Goal: Obtain resource: Download file/media

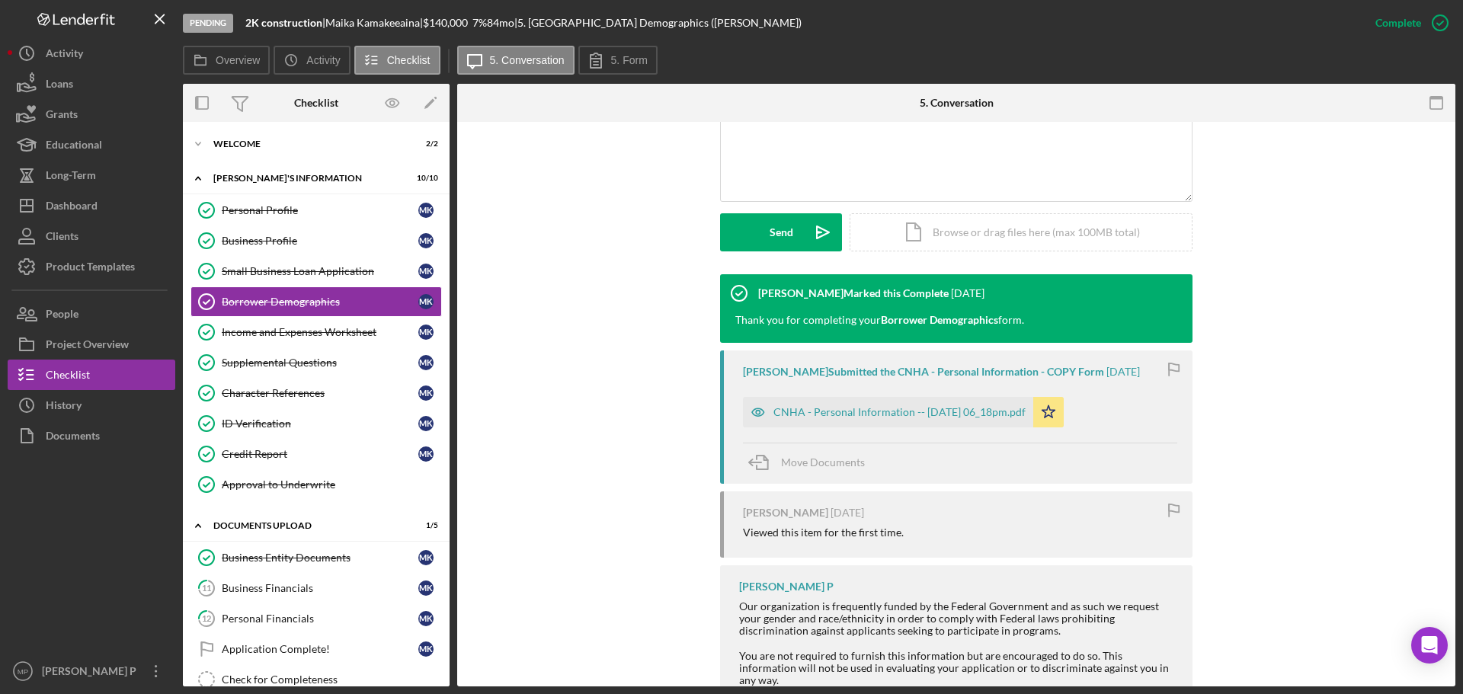
scroll to position [329, 0]
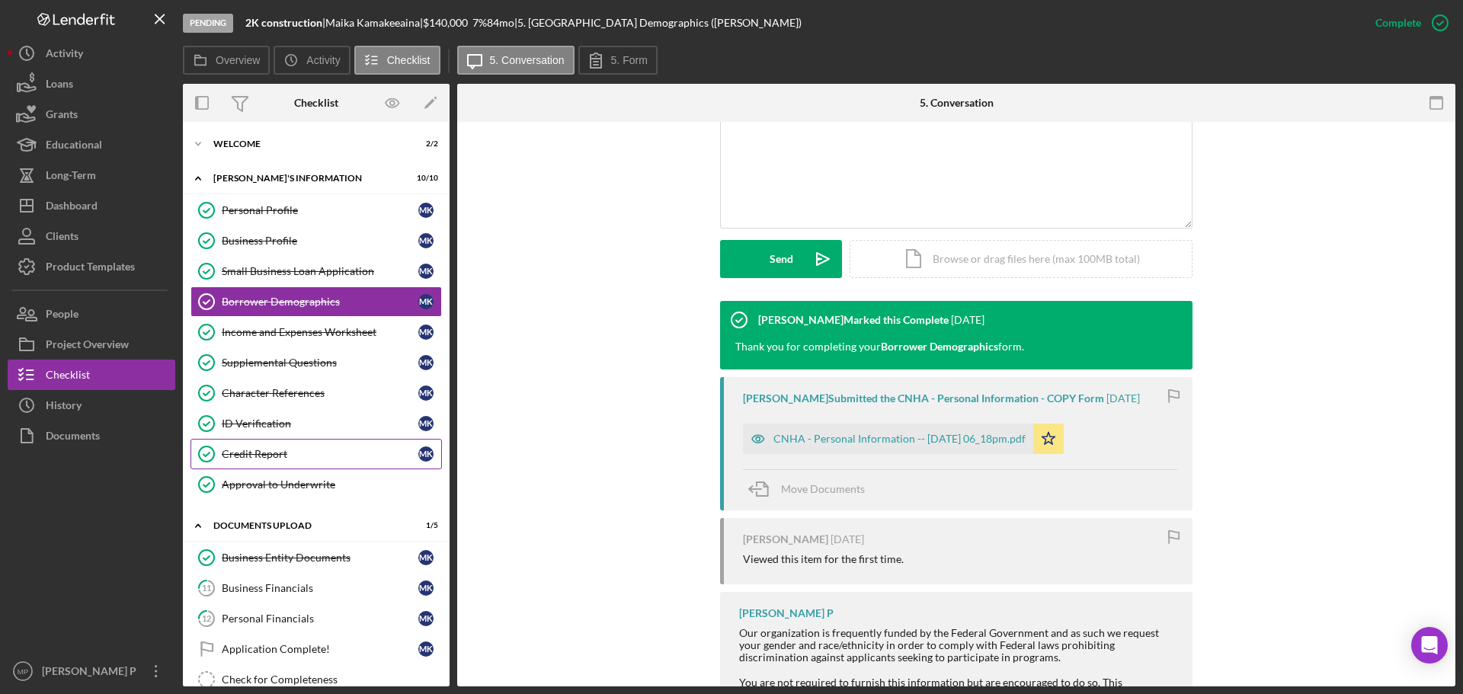
click at [286, 456] on div "Credit Report" at bounding box center [320, 454] width 197 height 12
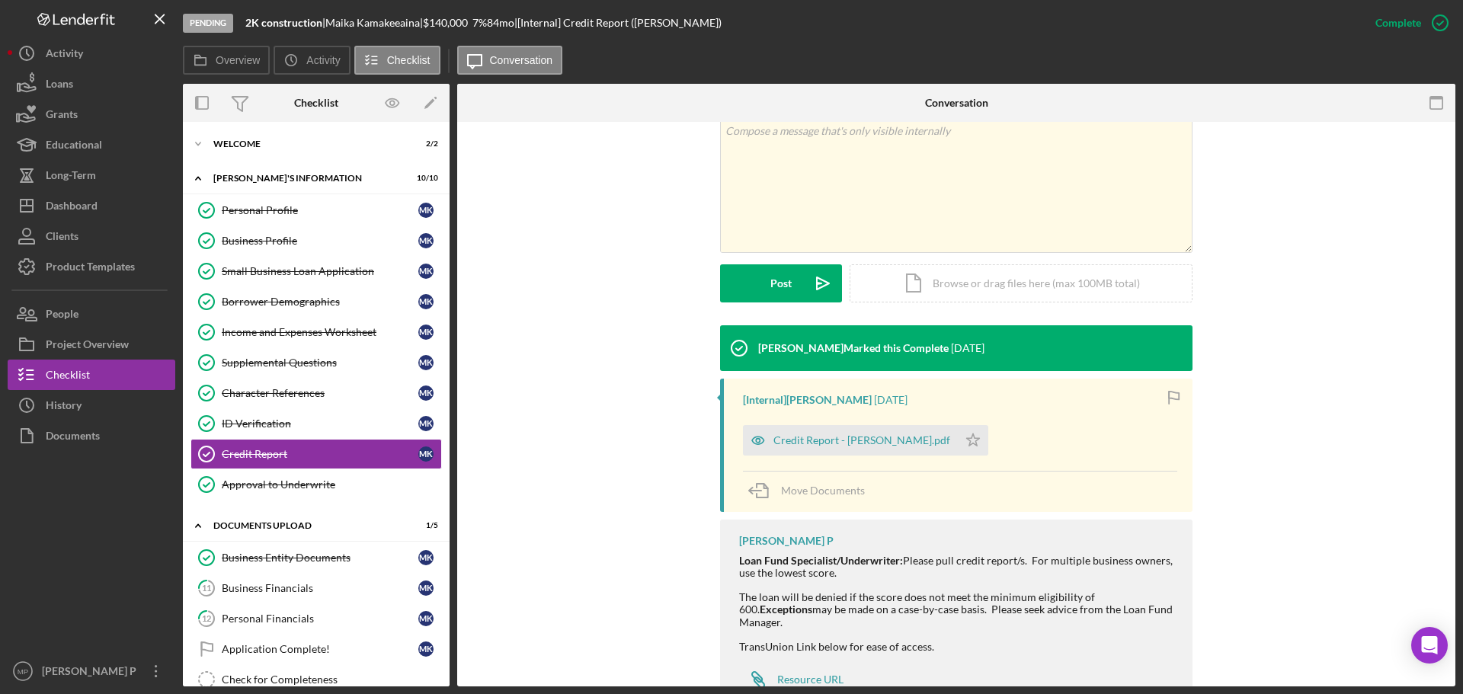
scroll to position [347, 0]
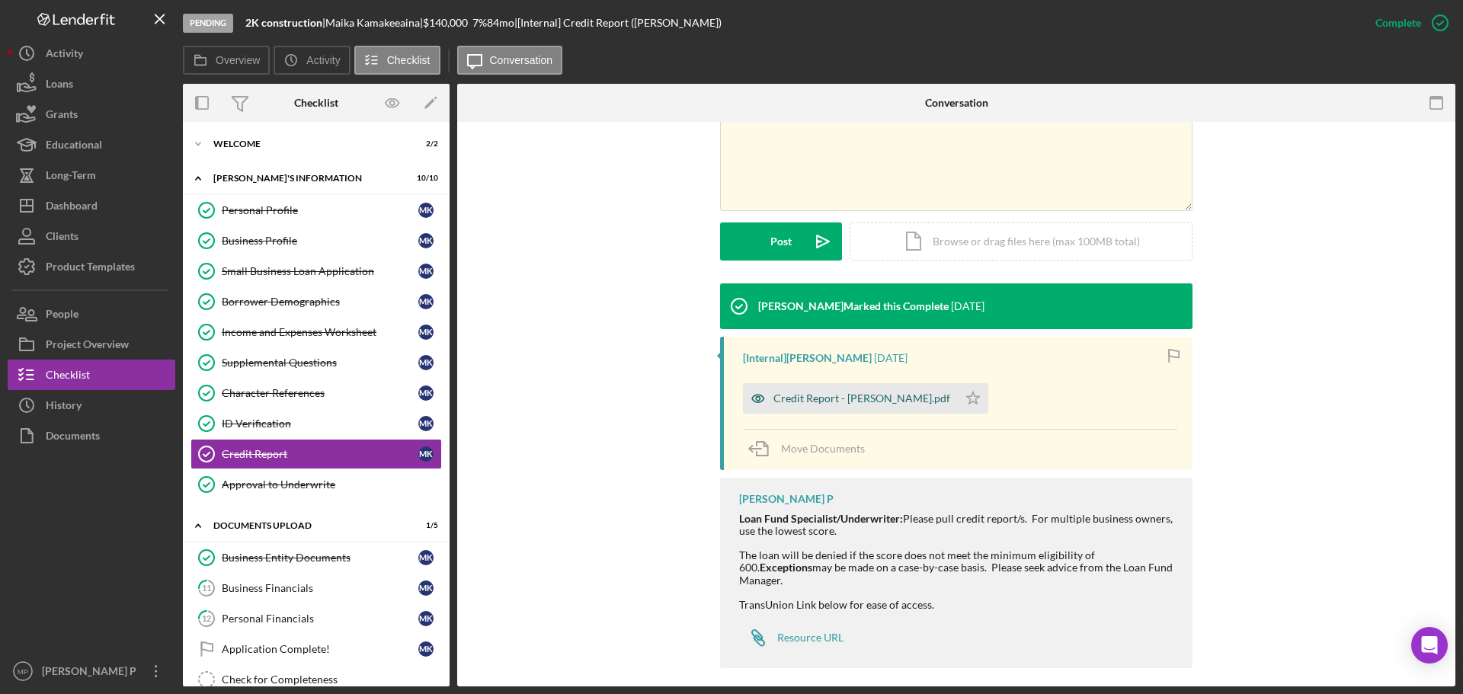
click at [868, 401] on div "Credit Report - [PERSON_NAME].pdf" at bounding box center [862, 398] width 177 height 12
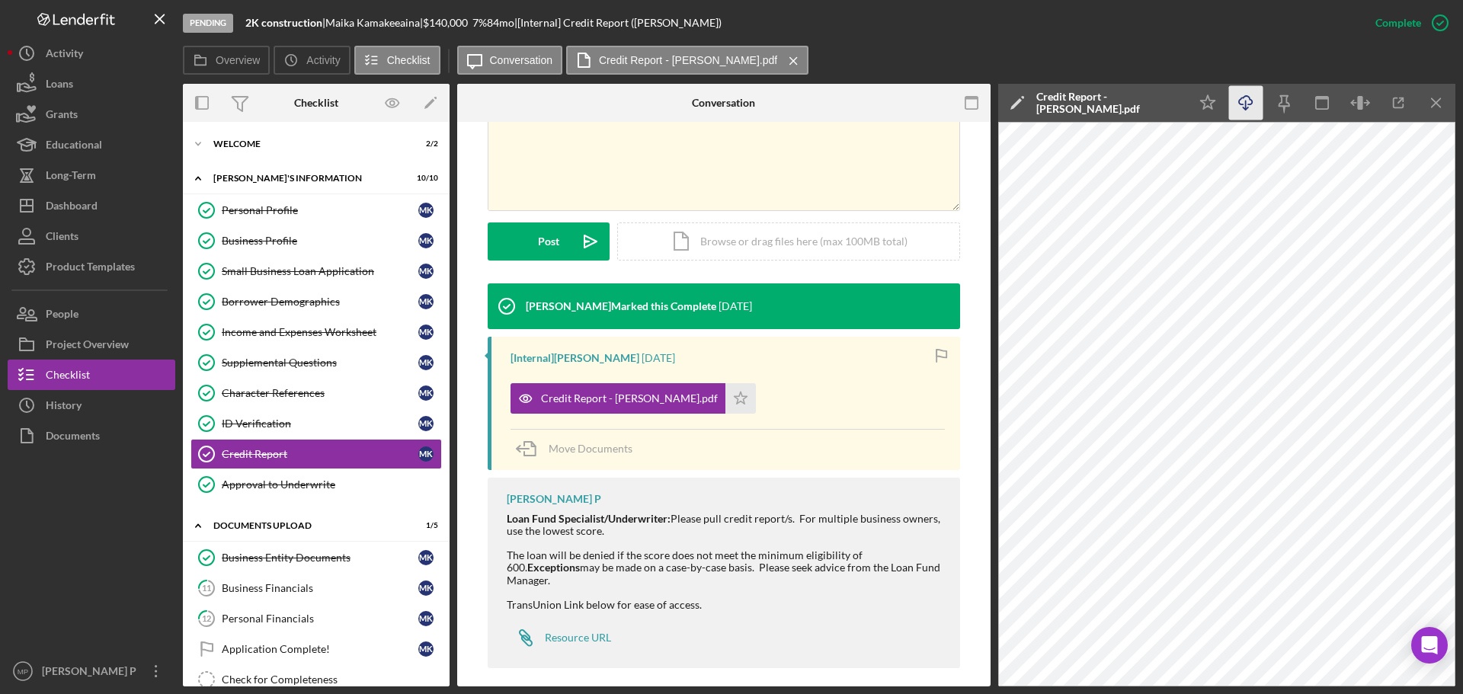
click at [1244, 109] on icon "Icon/Download" at bounding box center [1246, 103] width 34 height 34
click at [1431, 108] on icon "Icon/Menu Close" at bounding box center [1437, 103] width 34 height 34
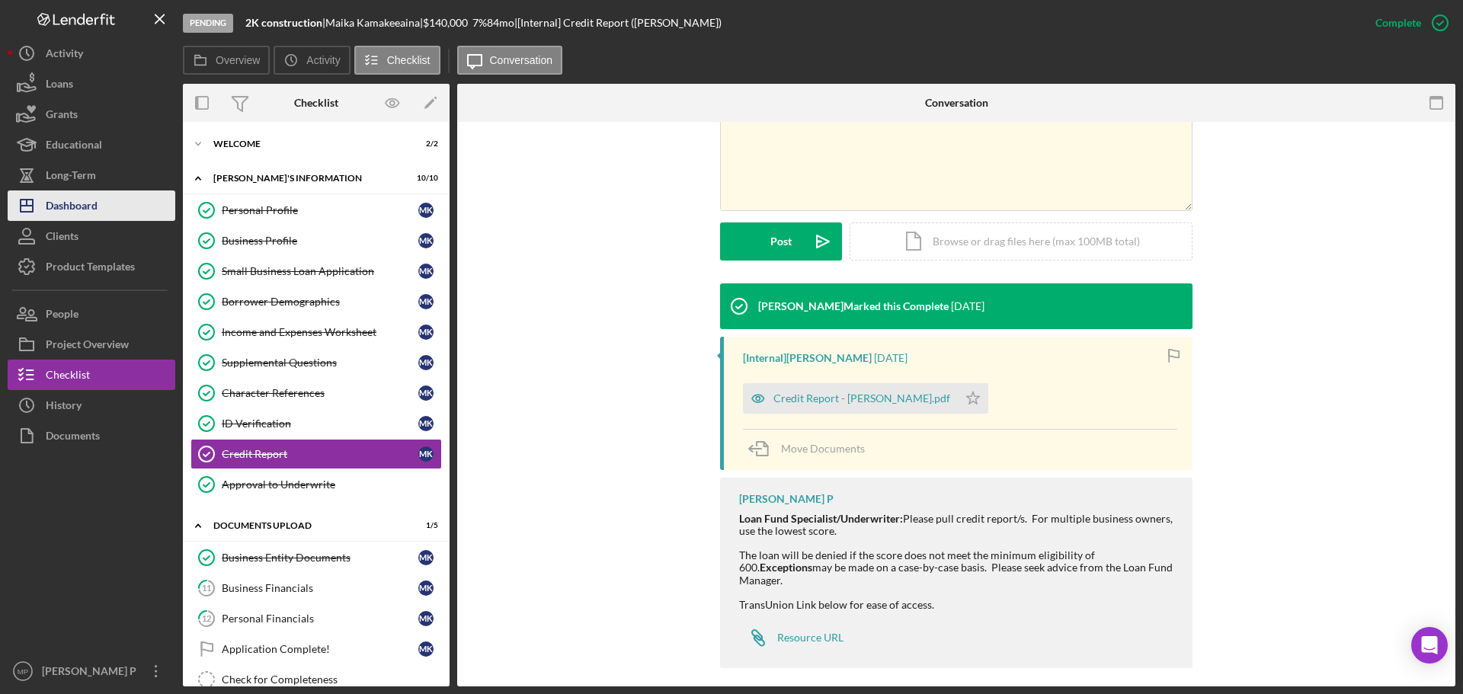
click at [92, 201] on div "Dashboard" at bounding box center [72, 208] width 52 height 34
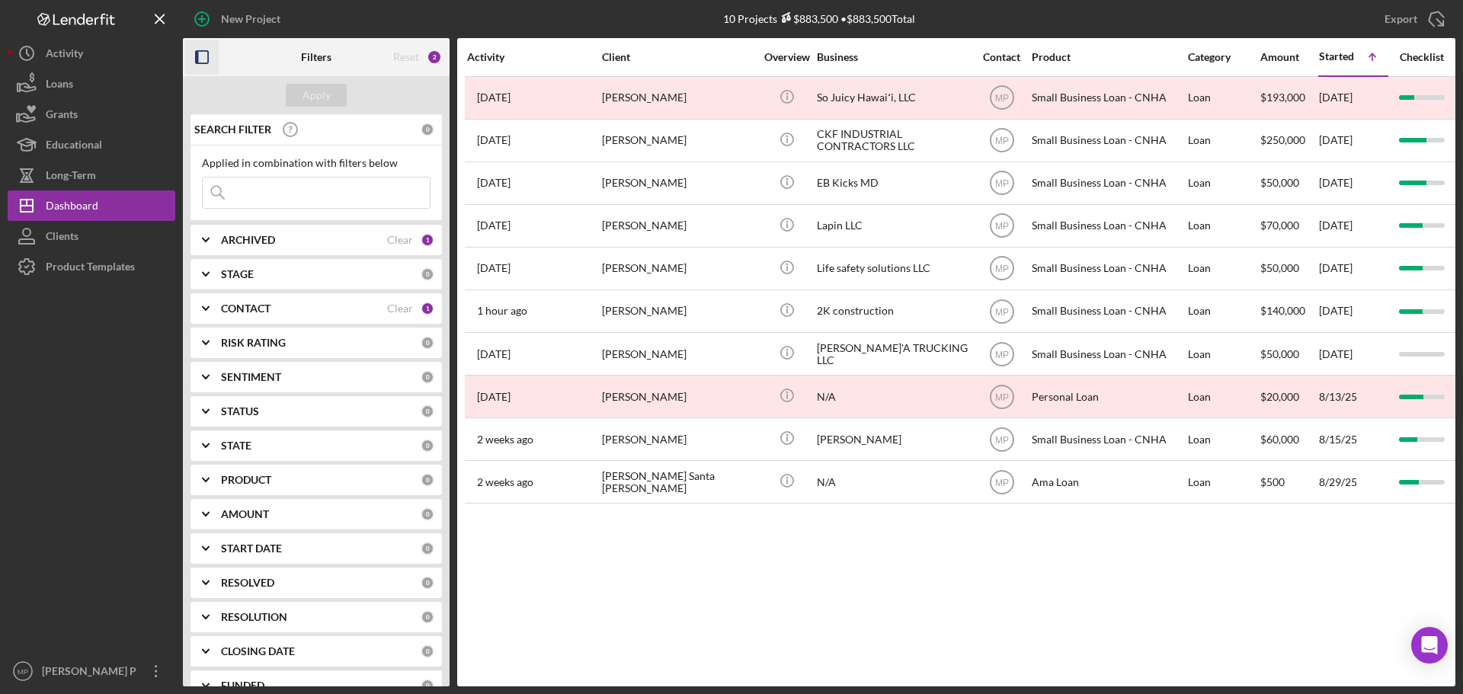
click at [200, 51] on rect "button" at bounding box center [202, 57] width 12 height 12
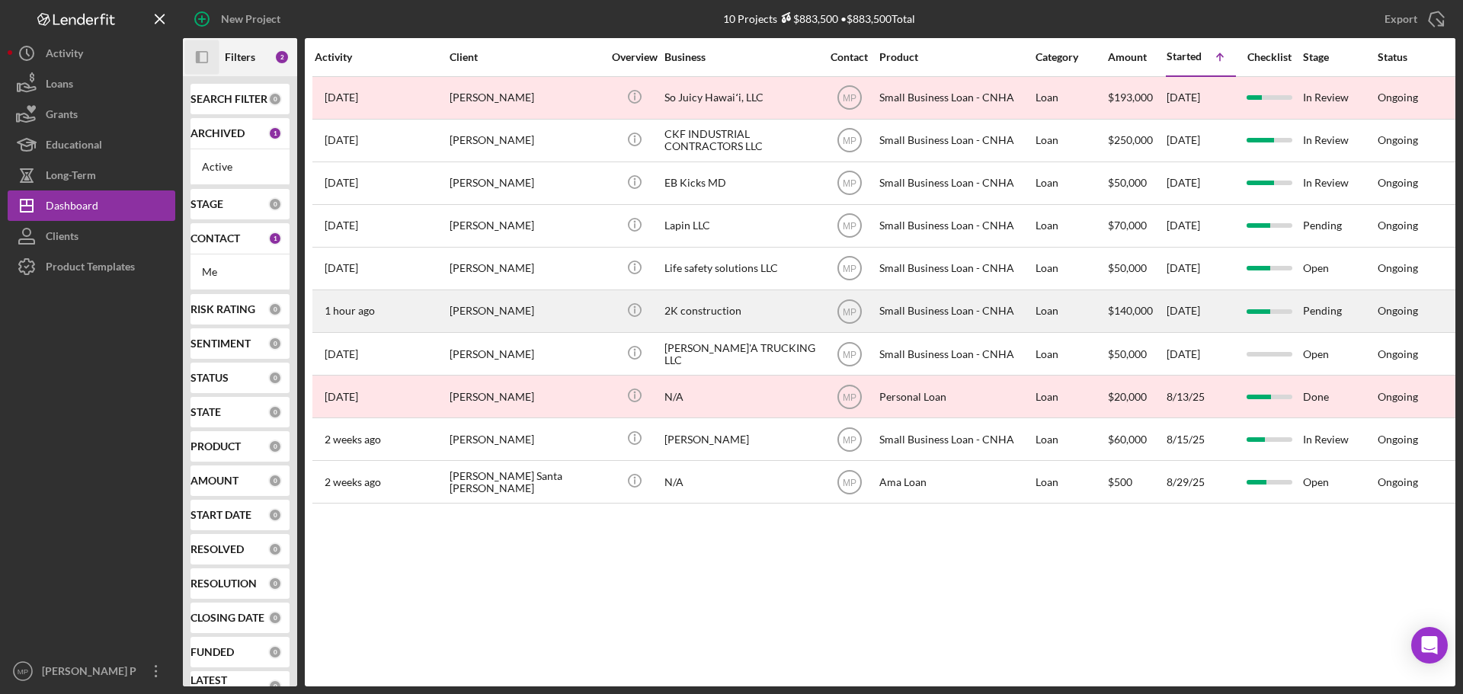
click at [709, 311] on div "2K construction" at bounding box center [741, 311] width 152 height 40
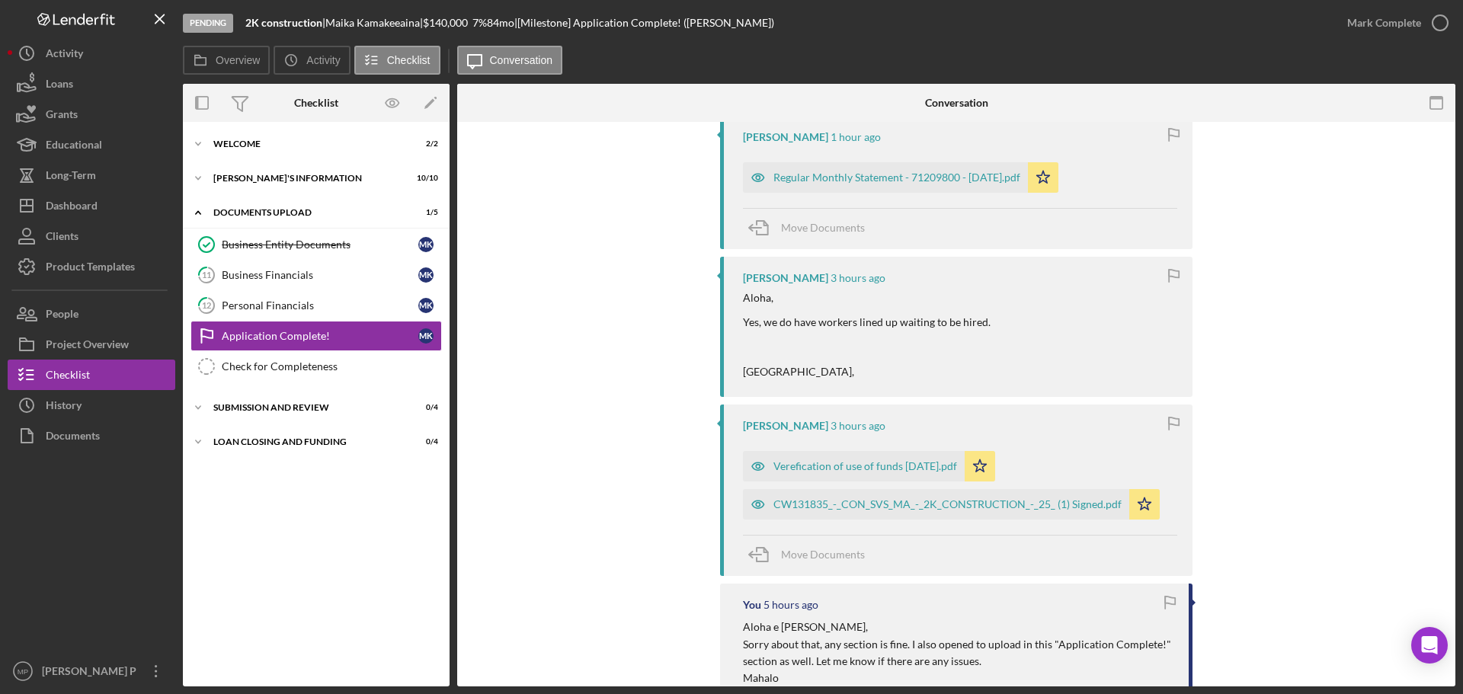
scroll to position [229, 0]
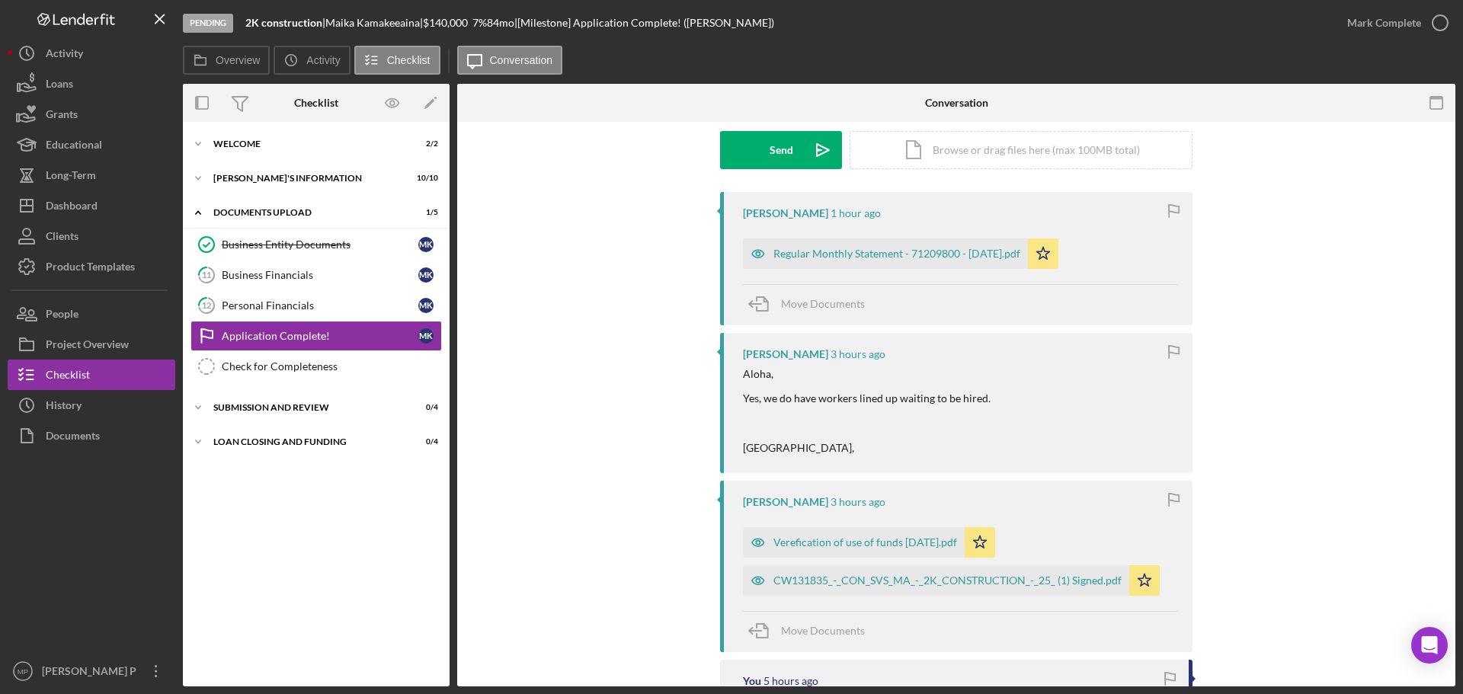
drag, startPoint x: 102, startPoint y: 527, endPoint x: 114, endPoint y: 519, distance: 14.4
click at [102, 527] on div at bounding box center [92, 553] width 168 height 205
click at [98, 213] on div "Dashboard" at bounding box center [72, 208] width 52 height 34
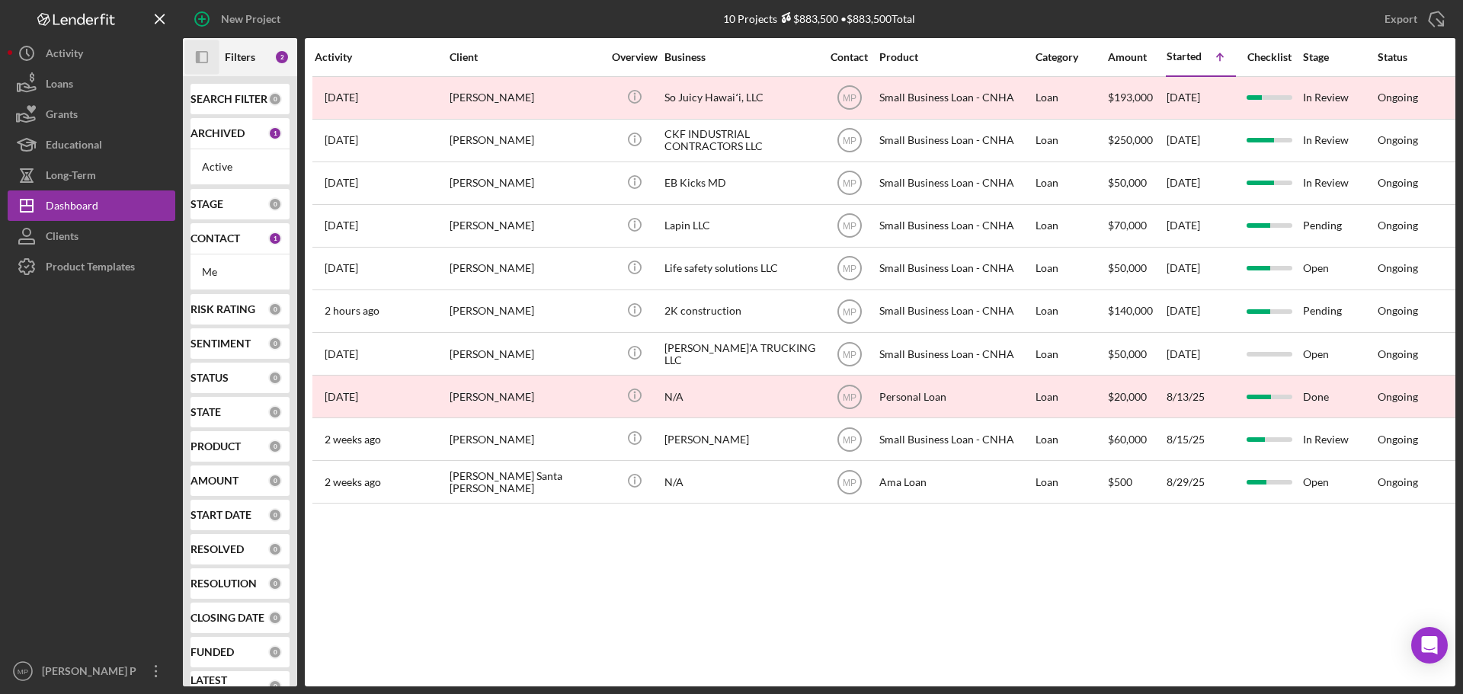
click at [204, 61] on icon "Icon/Panel Side Expand" at bounding box center [202, 57] width 34 height 34
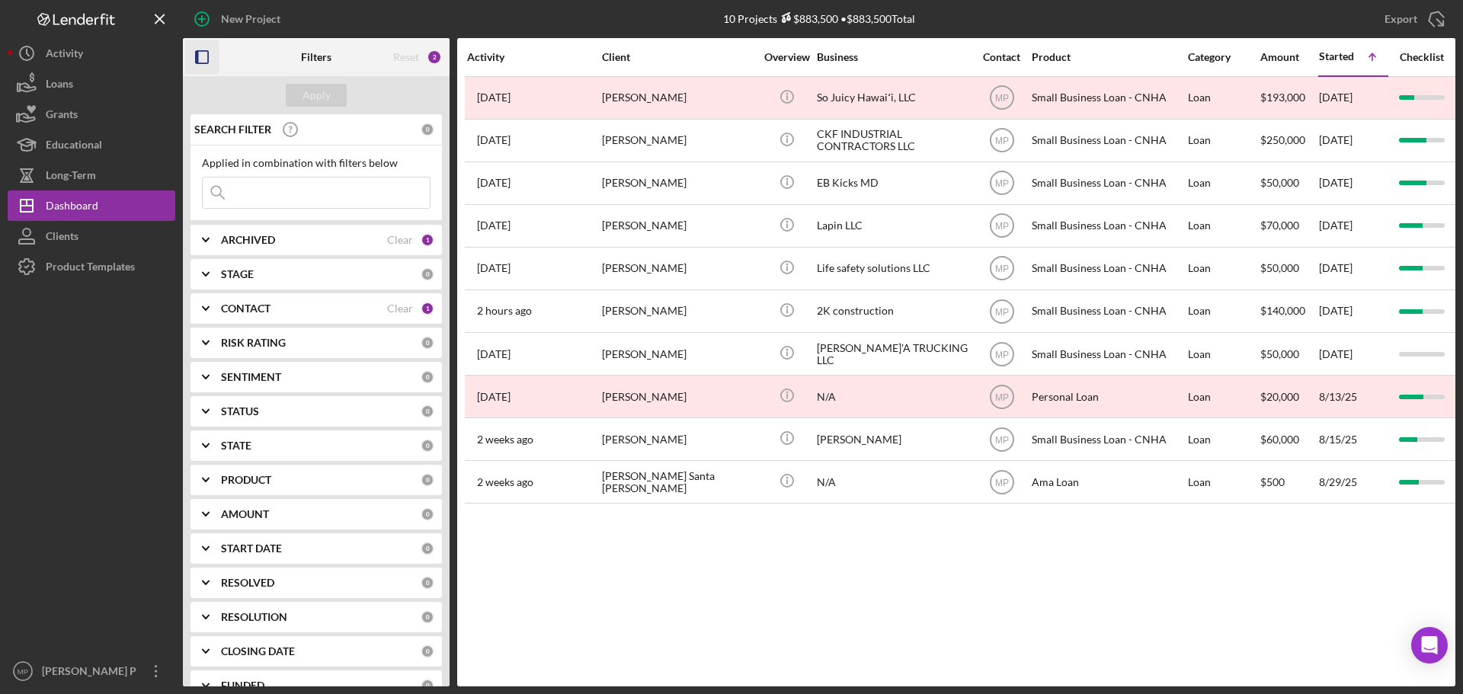
click at [197, 57] on rect "button" at bounding box center [197, 57] width 3 height 12
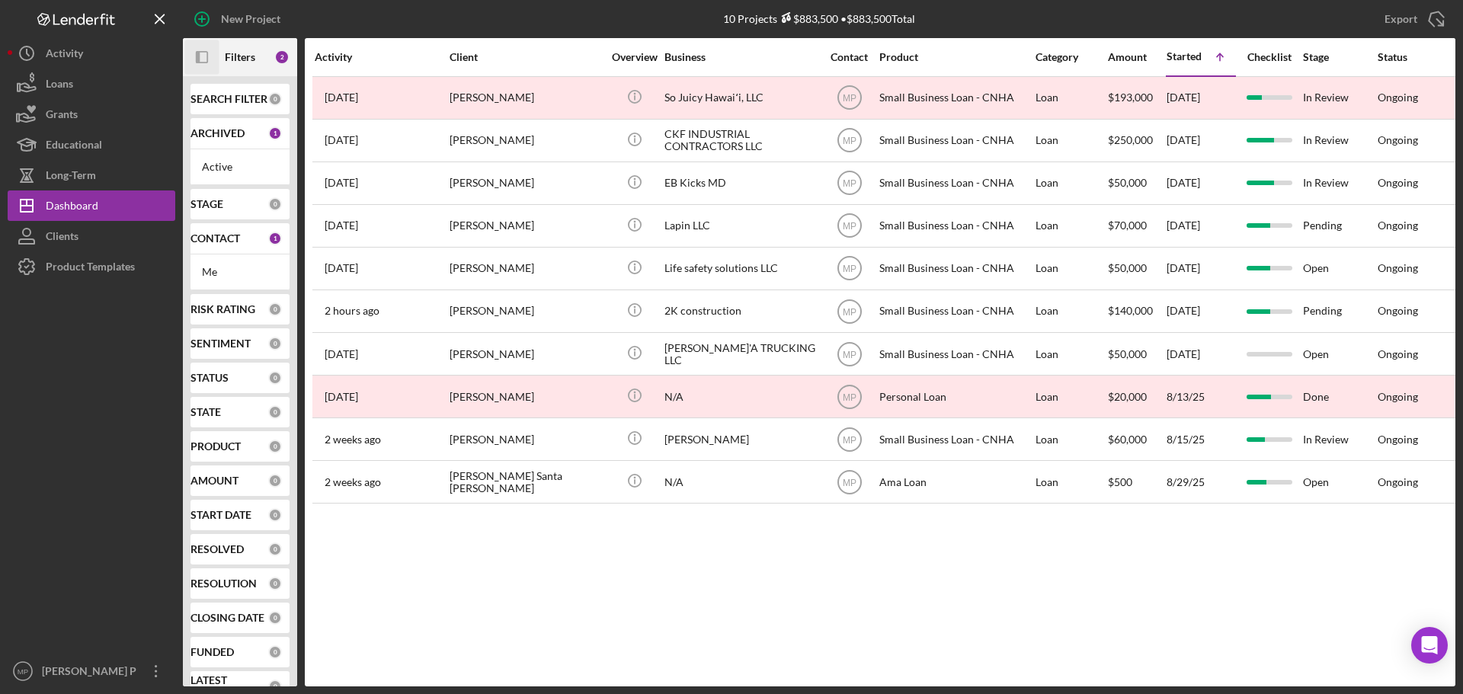
click at [1020, 580] on div "Activity Client Overview Business Contact Product Category Amount Started Icon/…" at bounding box center [880, 362] width 1151 height 649
